Goal: Navigation & Orientation: Understand site structure

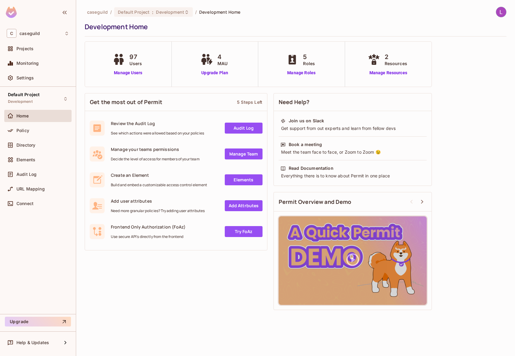
click at [36, 153] on div "Directory" at bounding box center [37, 146] width 67 height 15
click at [31, 158] on span "Elements" at bounding box center [25, 160] width 19 height 5
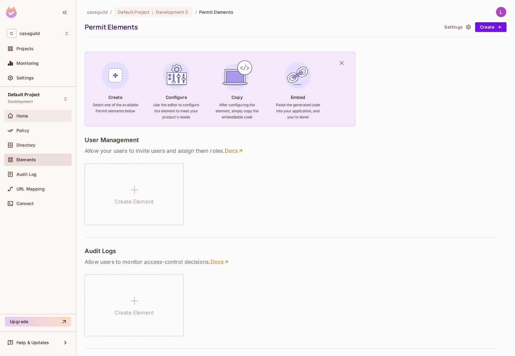
click at [42, 121] on div "Home" at bounding box center [37, 116] width 67 height 12
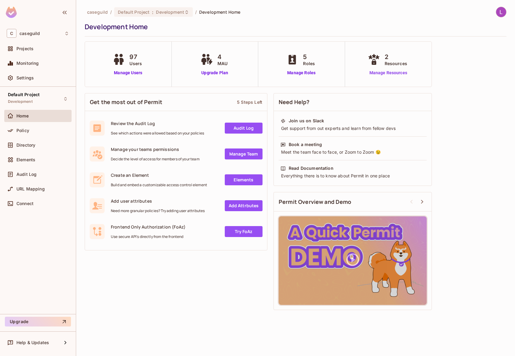
click at [378, 70] on link "Manage Resources" at bounding box center [389, 73] width 44 height 6
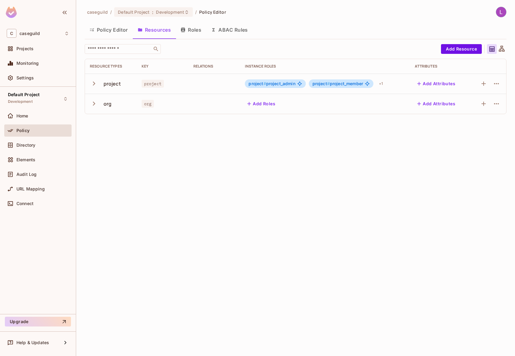
click at [94, 83] on icon "button" at bounding box center [94, 84] width 8 height 8
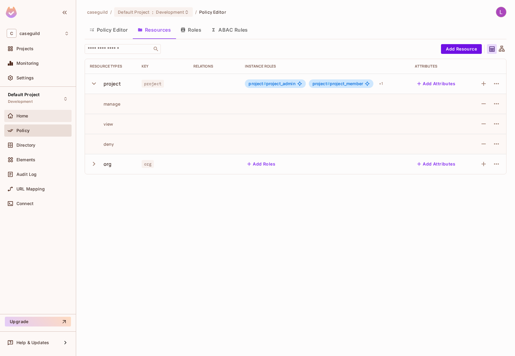
click at [32, 116] on div "Home" at bounding box center [42, 116] width 53 height 5
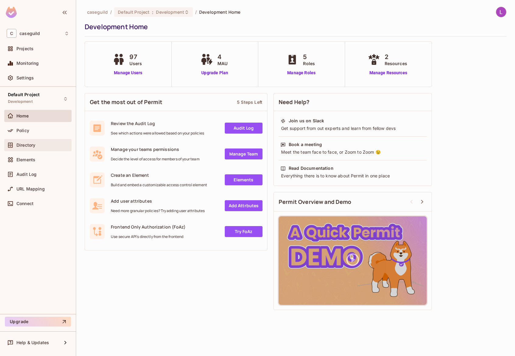
click at [31, 149] on div "Directory" at bounding box center [37, 145] width 67 height 12
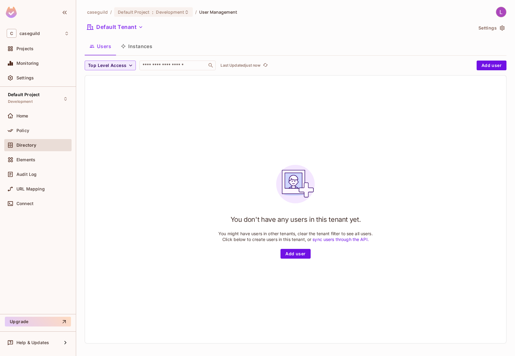
click at [132, 50] on button "Instances" at bounding box center [136, 46] width 41 height 15
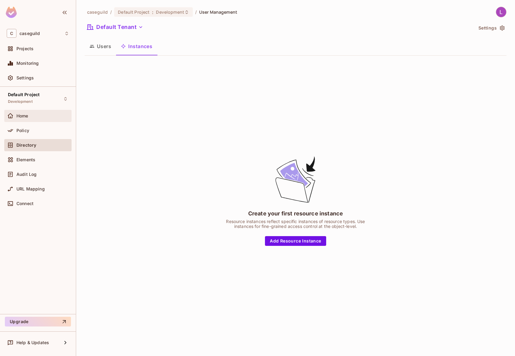
click at [34, 114] on div "Home" at bounding box center [42, 116] width 53 height 5
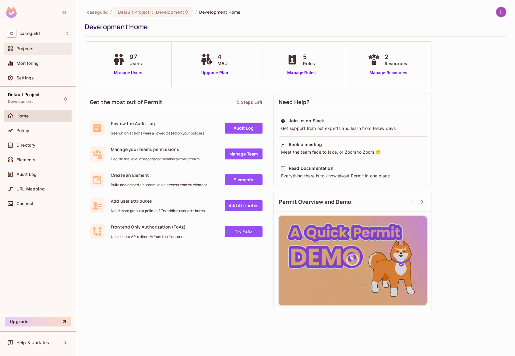
click at [30, 51] on span "Projects" at bounding box center [24, 48] width 17 height 5
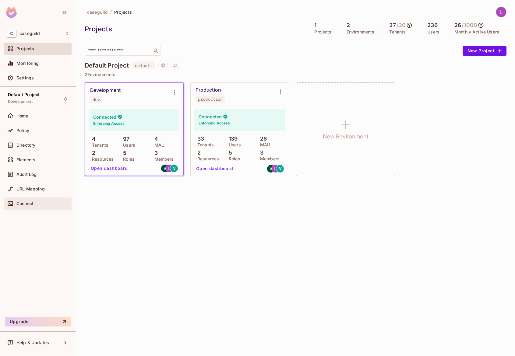
click at [26, 199] on div "Connect" at bounding box center [37, 204] width 67 height 12
